Goal: Transaction & Acquisition: Download file/media

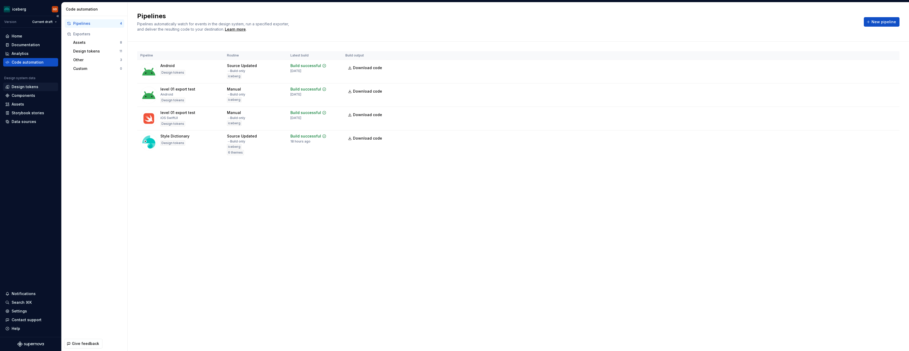
click at [29, 86] on div "Design tokens" at bounding box center [25, 86] width 27 height 5
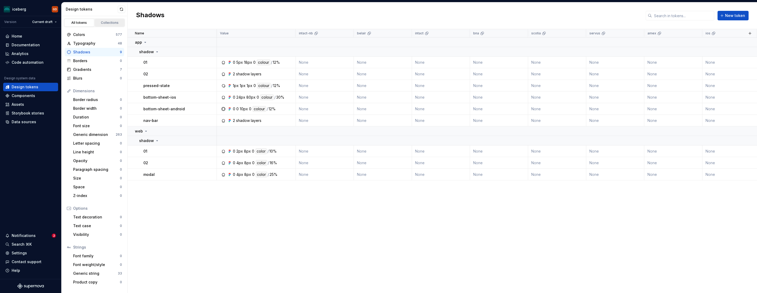
click at [108, 22] on div "Collections" at bounding box center [110, 23] width 26 height 4
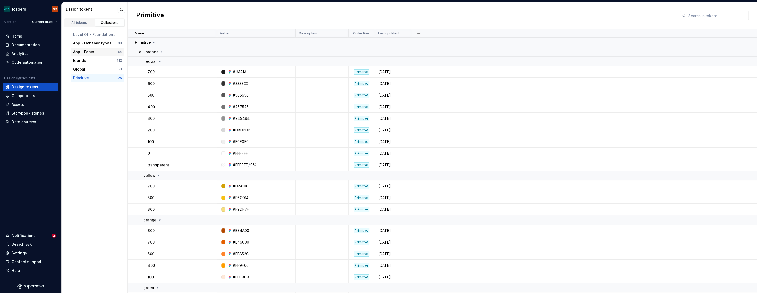
click at [95, 55] on div "App - Fonts 54" at bounding box center [97, 52] width 53 height 8
click at [99, 58] on div "Brands 412" at bounding box center [97, 60] width 53 height 8
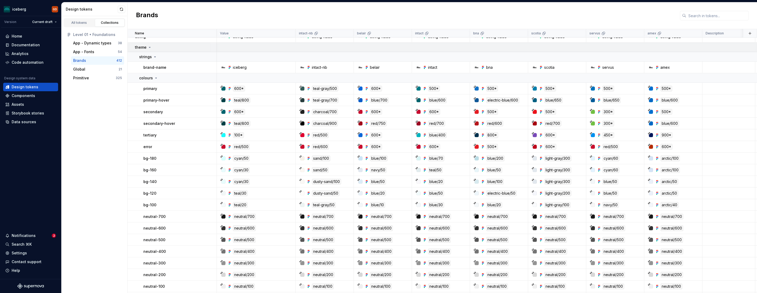
scroll to position [4, 0]
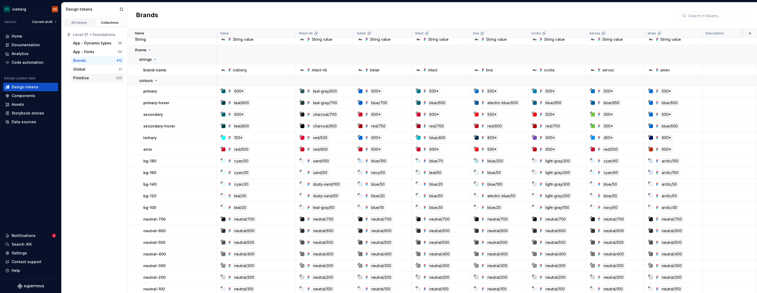
click at [81, 77] on div "Primitive" at bounding box center [81, 77] width 16 height 5
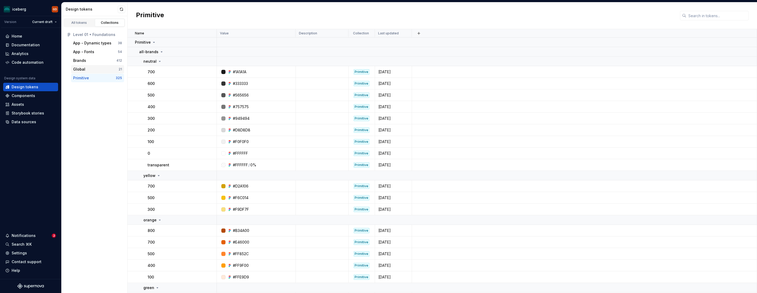
drag, startPoint x: 85, startPoint y: 68, endPoint x: 88, endPoint y: 63, distance: 5.7
click at [85, 68] on div "Global" at bounding box center [95, 69] width 45 height 5
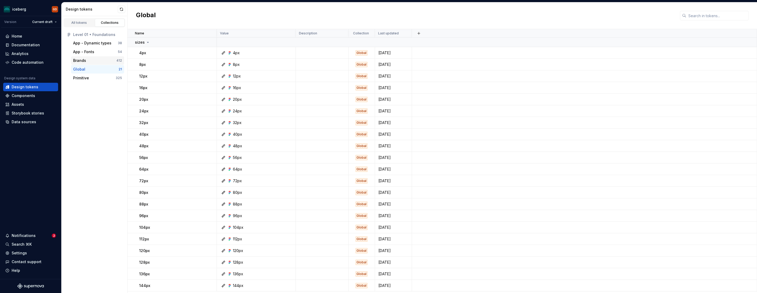
click at [92, 62] on div "Brands" at bounding box center [94, 60] width 43 height 5
click at [85, 22] on div "All tokens" at bounding box center [79, 23] width 26 height 4
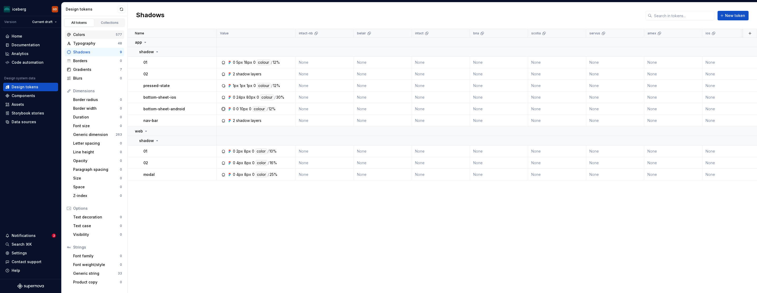
click at [87, 34] on div "Colors" at bounding box center [94, 34] width 43 height 5
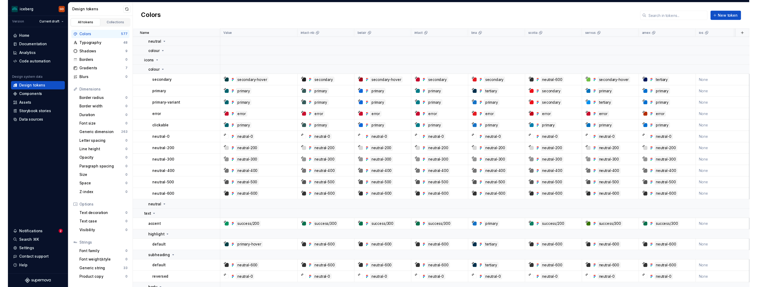
scroll to position [378, 0]
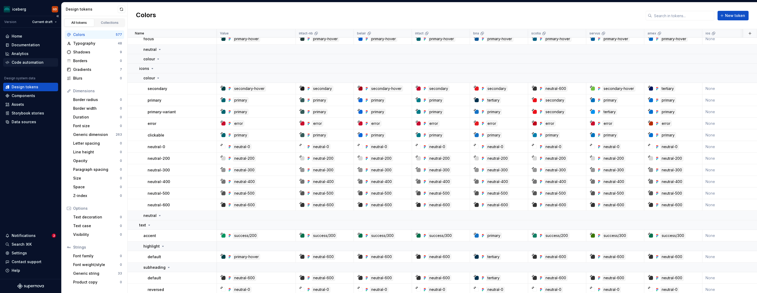
click at [30, 64] on div "Code automation" at bounding box center [28, 62] width 32 height 5
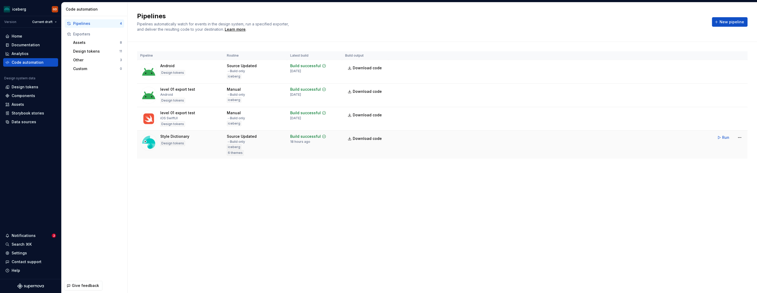
click at [185, 149] on div "Style Dictionary Design tokens" at bounding box center [174, 142] width 29 height 17
drag, startPoint x: 359, startPoint y: 138, endPoint x: 362, endPoint y: 138, distance: 2.7
click at [359, 138] on span "Download code" at bounding box center [367, 138] width 29 height 5
